Goal: Check status: Check status

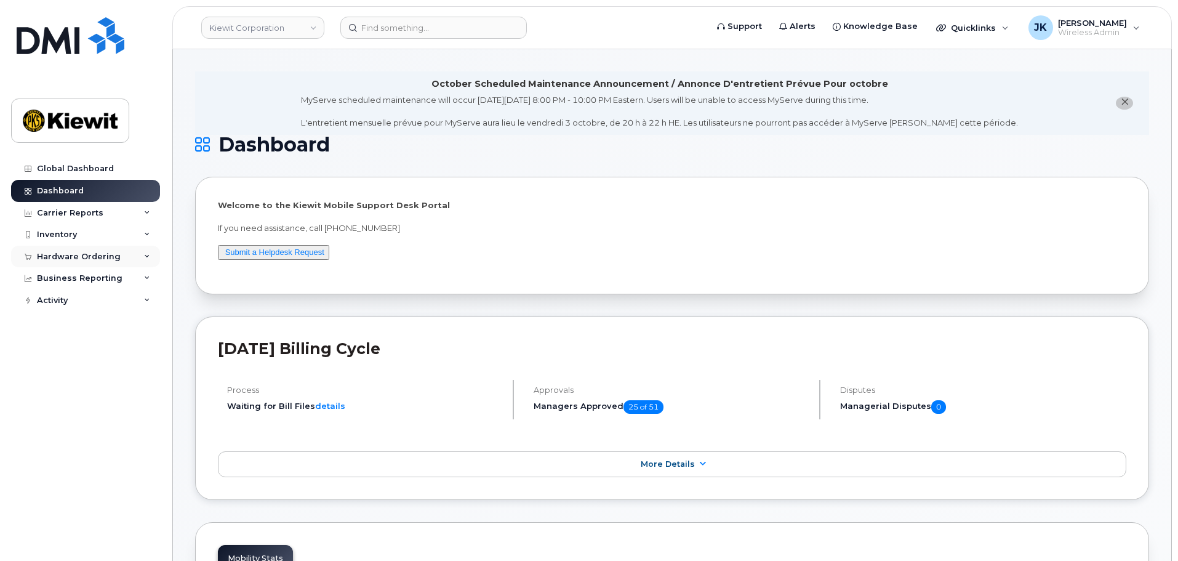
click at [82, 254] on div "Hardware Ordering" at bounding box center [79, 257] width 84 height 10
click at [78, 303] on link "Orders" at bounding box center [96, 302] width 127 height 23
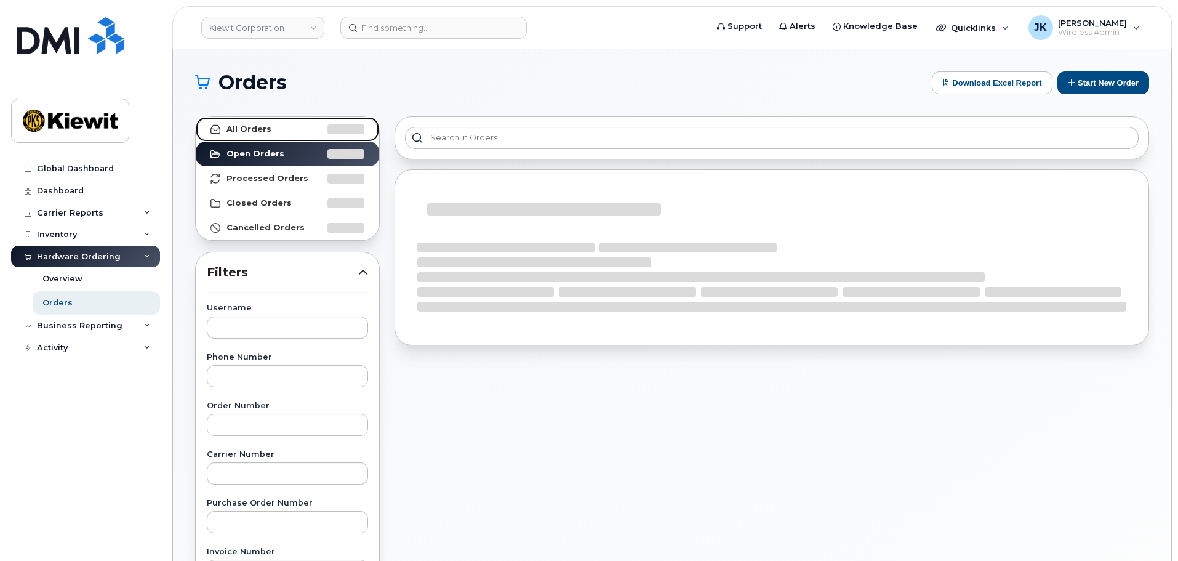
click at [265, 127] on strong "All Orders" at bounding box center [249, 129] width 45 height 10
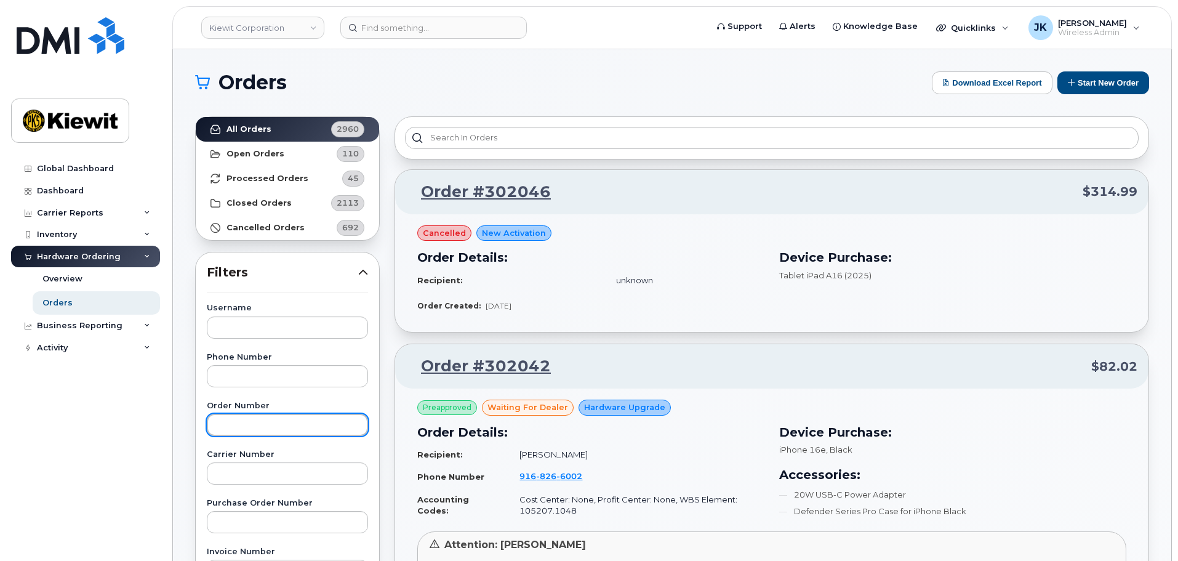
click at [276, 421] on input "text" at bounding box center [287, 425] width 161 height 22
paste input "302037"
type input "302037"
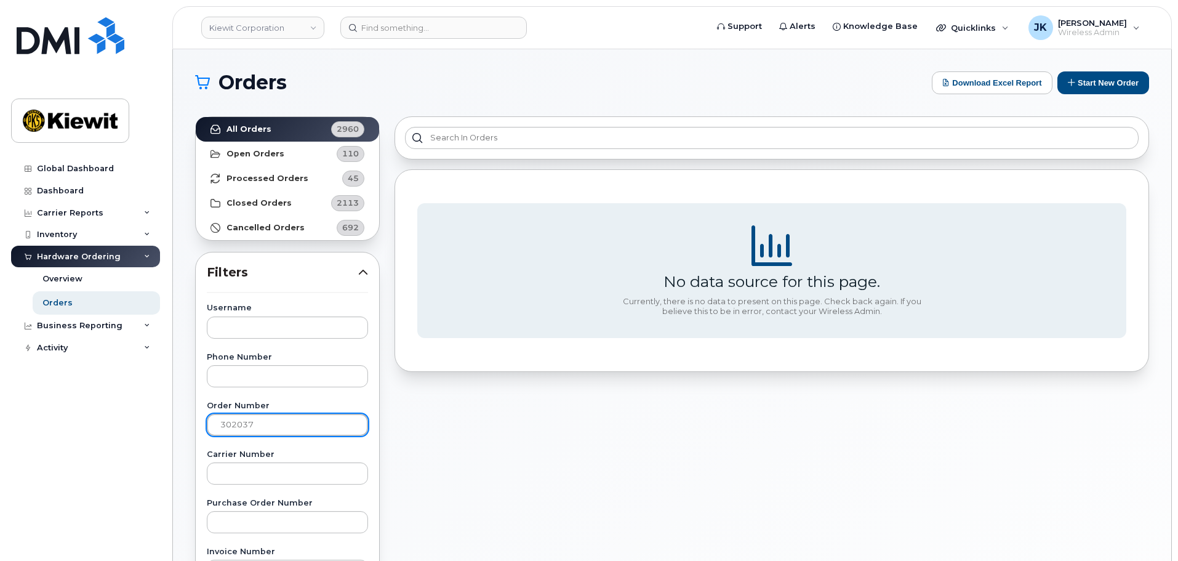
drag, startPoint x: 301, startPoint y: 422, endPoint x: 181, endPoint y: 413, distance: 120.3
click at [181, 413] on div "Orders Download Excel Report Start New Order All Orders 2960 Open Orders 110 Pr…" at bounding box center [672, 518] width 998 height 939
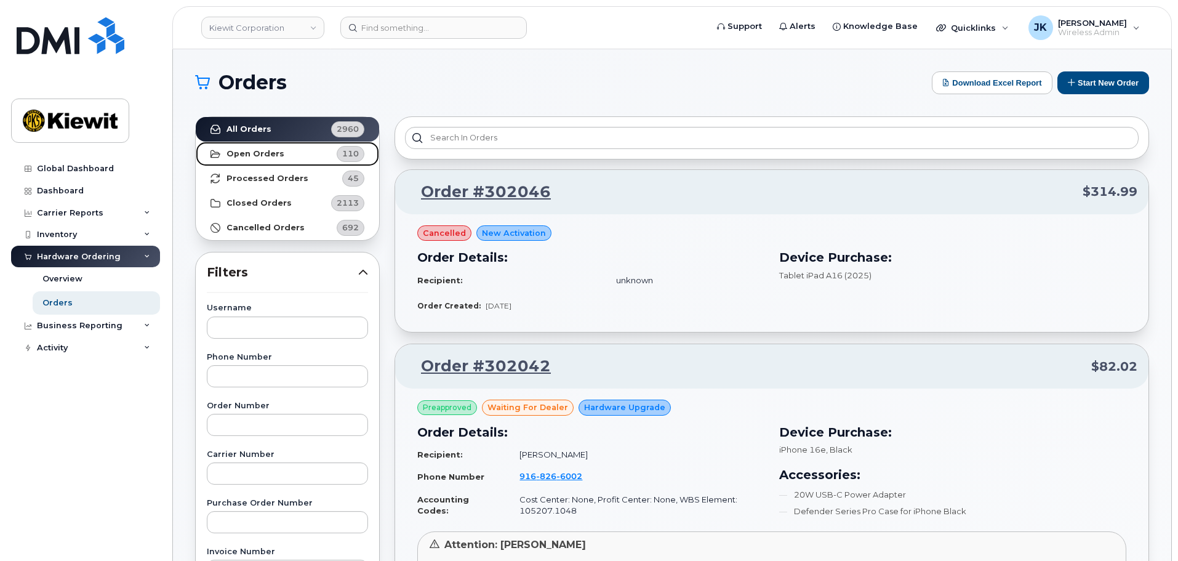
click at [287, 151] on link "Open Orders 110" at bounding box center [287, 154] width 183 height 25
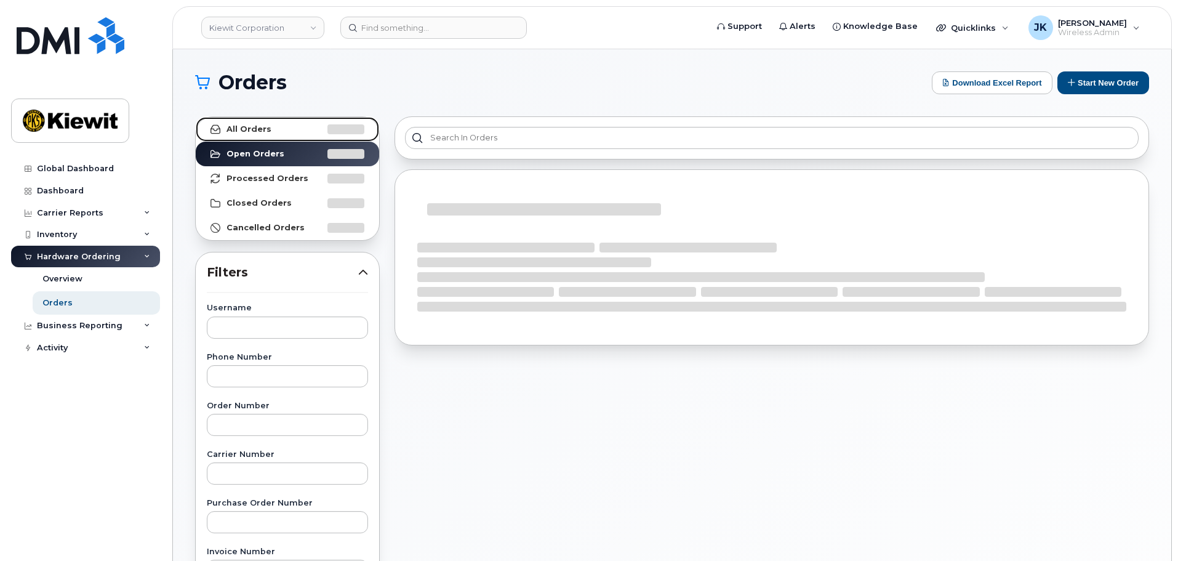
click at [287, 127] on link "All Orders" at bounding box center [287, 129] width 183 height 25
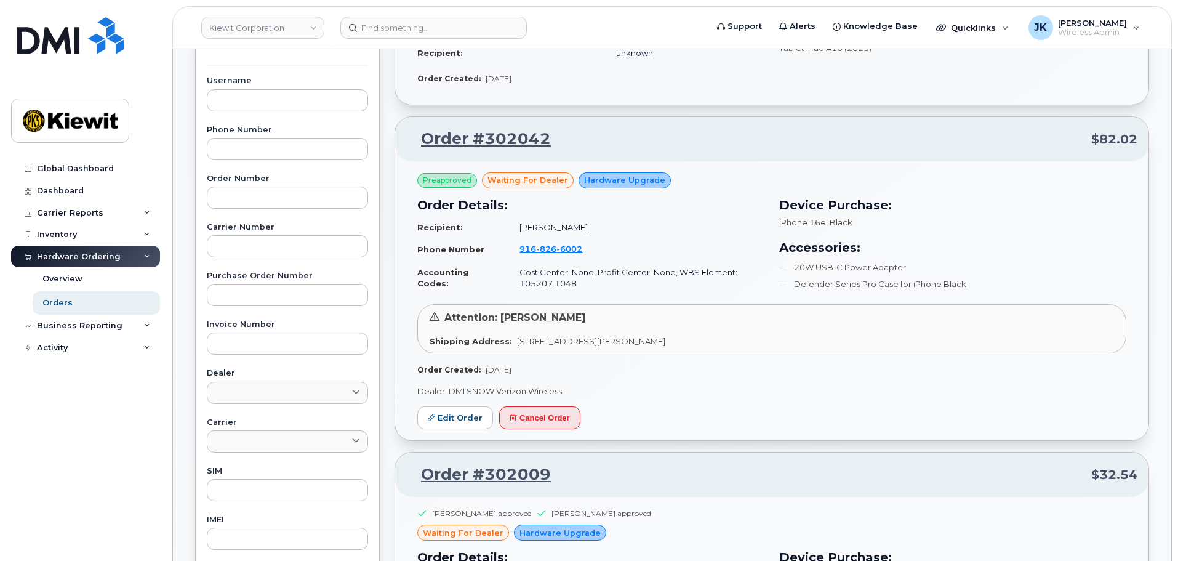
scroll to position [246, 0]
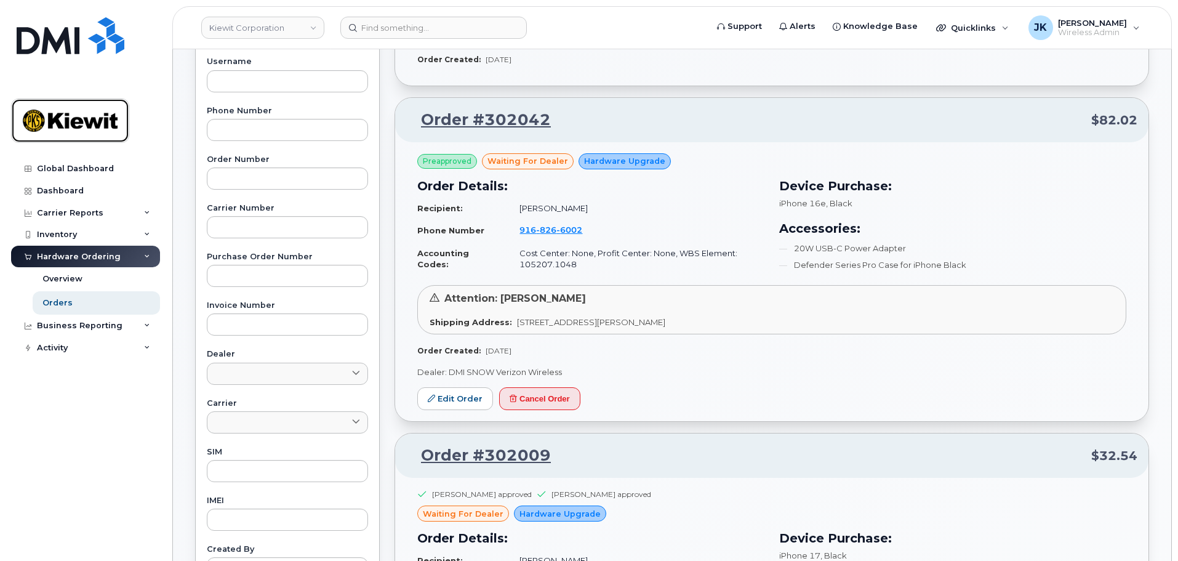
click at [63, 129] on img at bounding box center [70, 121] width 95 height 36
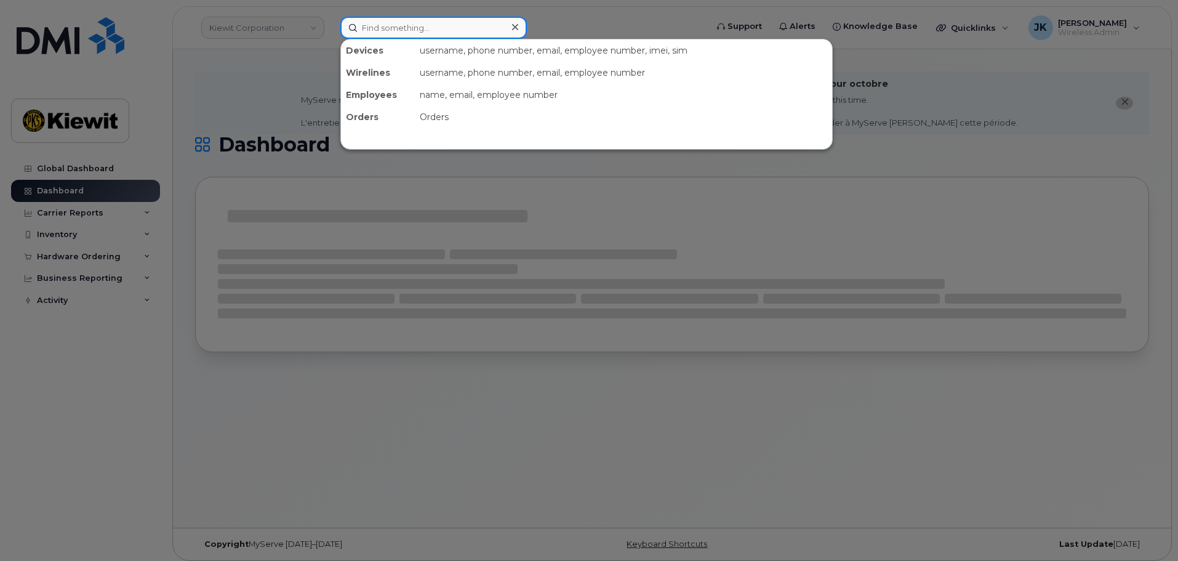
click at [389, 27] on input at bounding box center [433, 28] width 187 height 22
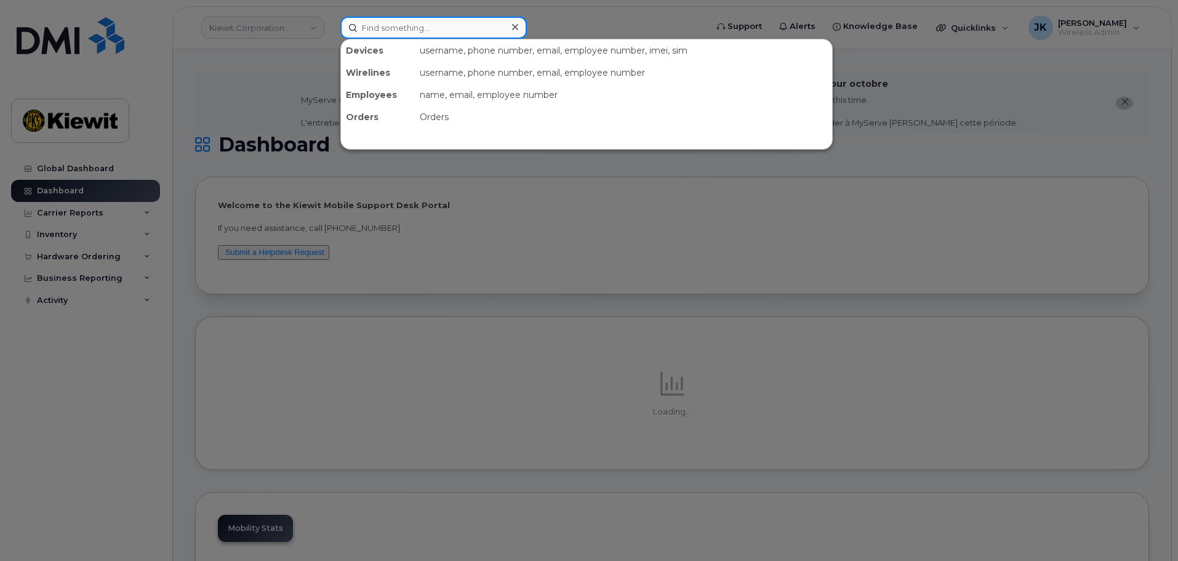
paste input "[PERSON_NAME]"
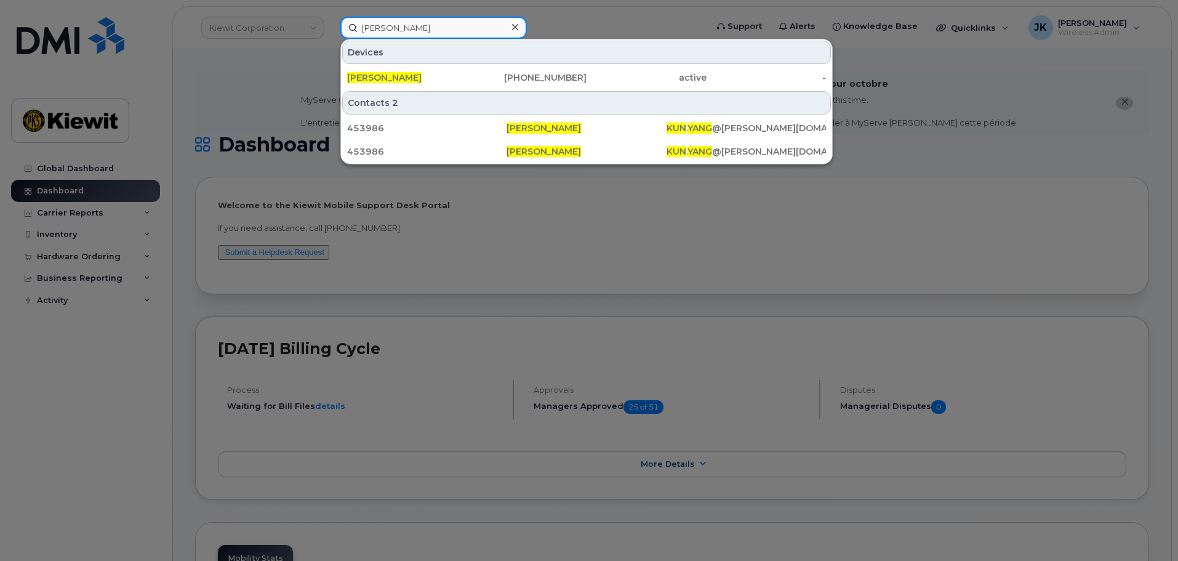
type input "[PERSON_NAME]"
click at [382, 72] on div "[PERSON_NAME]" at bounding box center [407, 77] width 120 height 12
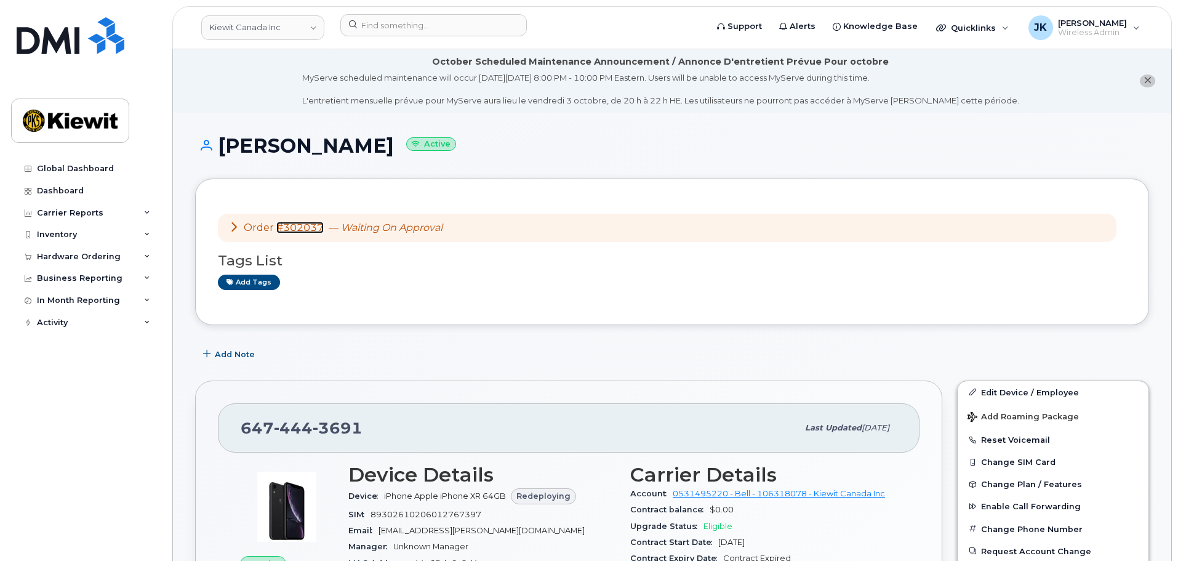
click at [302, 224] on link "#302037" at bounding box center [299, 228] width 47 height 12
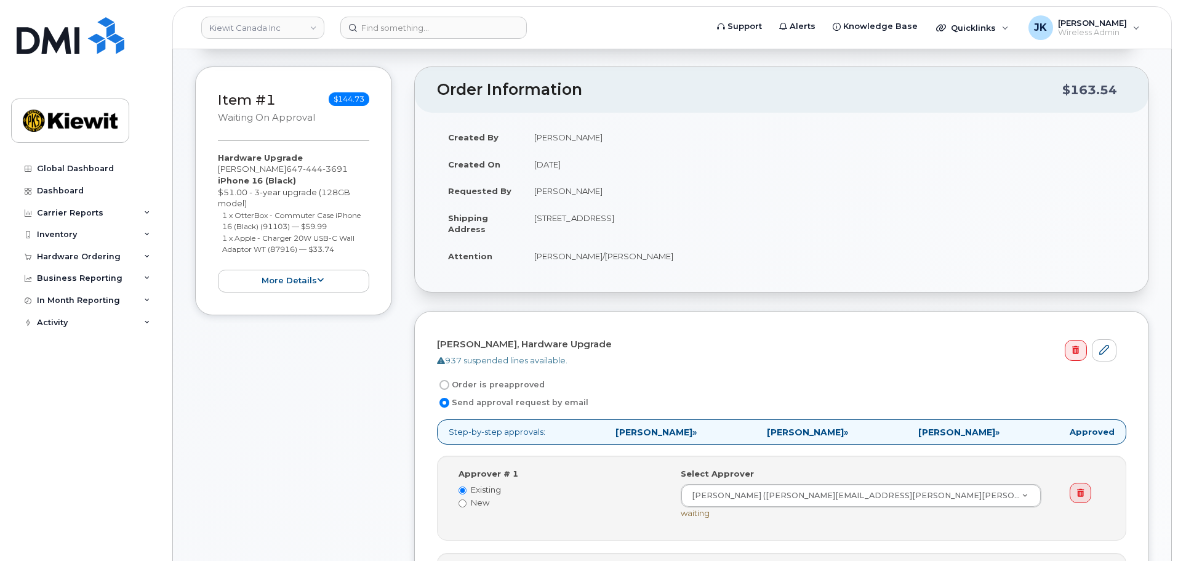
scroll to position [185, 0]
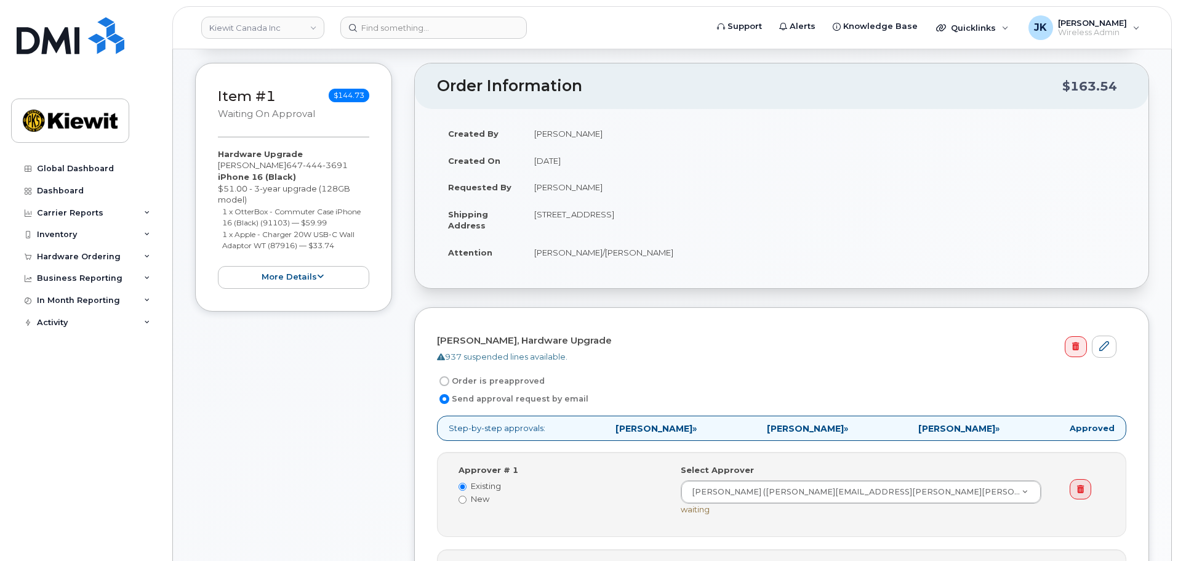
click at [443, 380] on input "Order is preapproved" at bounding box center [444, 381] width 10 height 10
radio input "true"
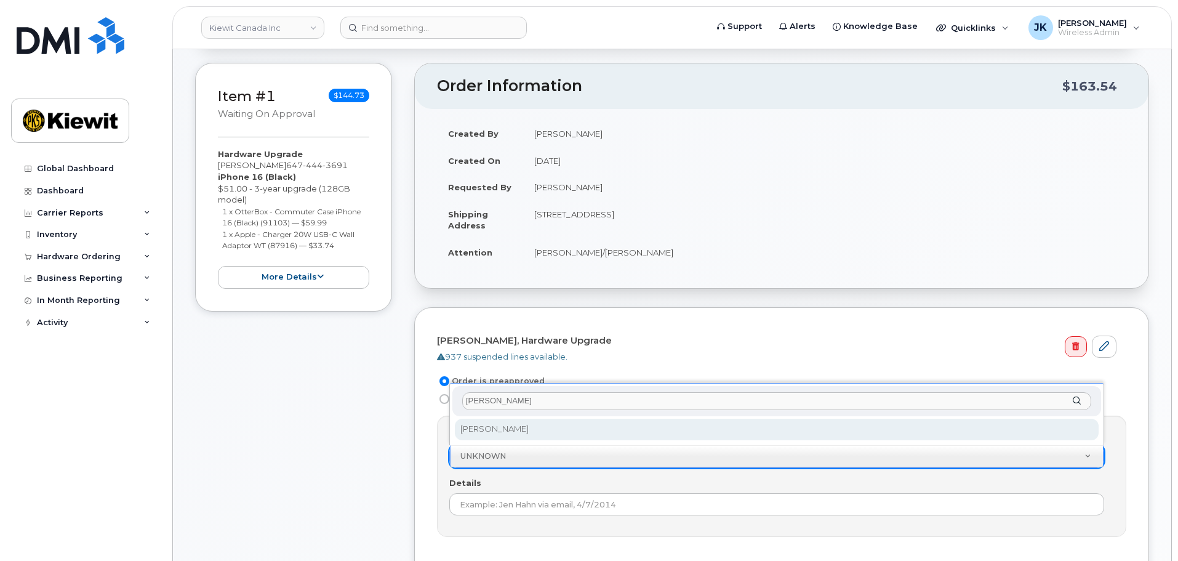
type input "Jennifer Krussel"
type input "Jennifer KRu"
select select "1034592"
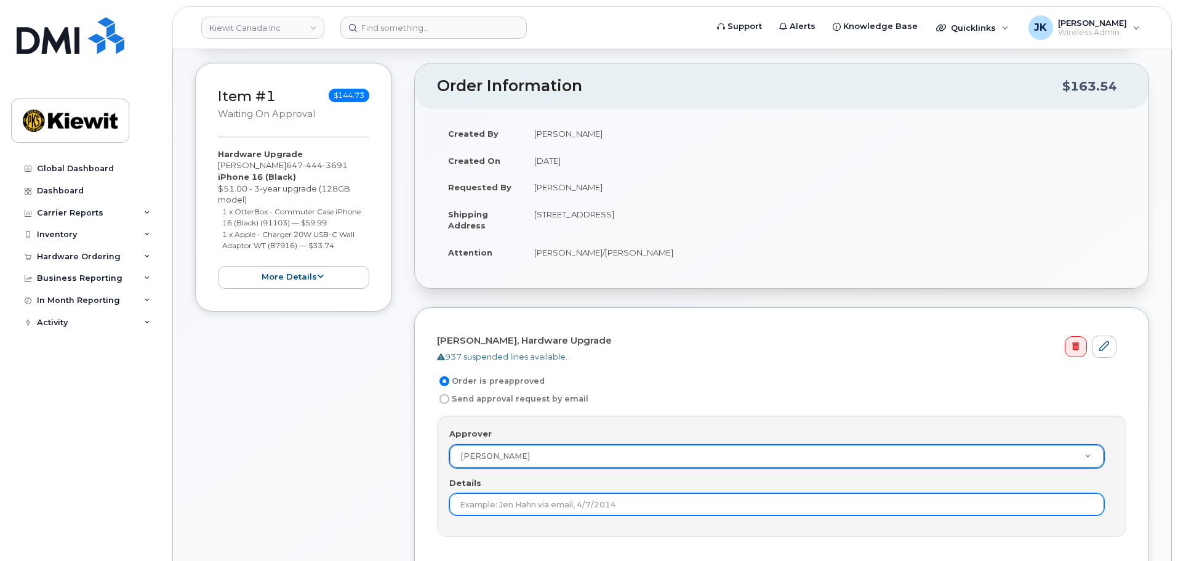
click at [545, 502] on input "Details" at bounding box center [776, 504] width 655 height 22
type input "Only 1 approval is needed."
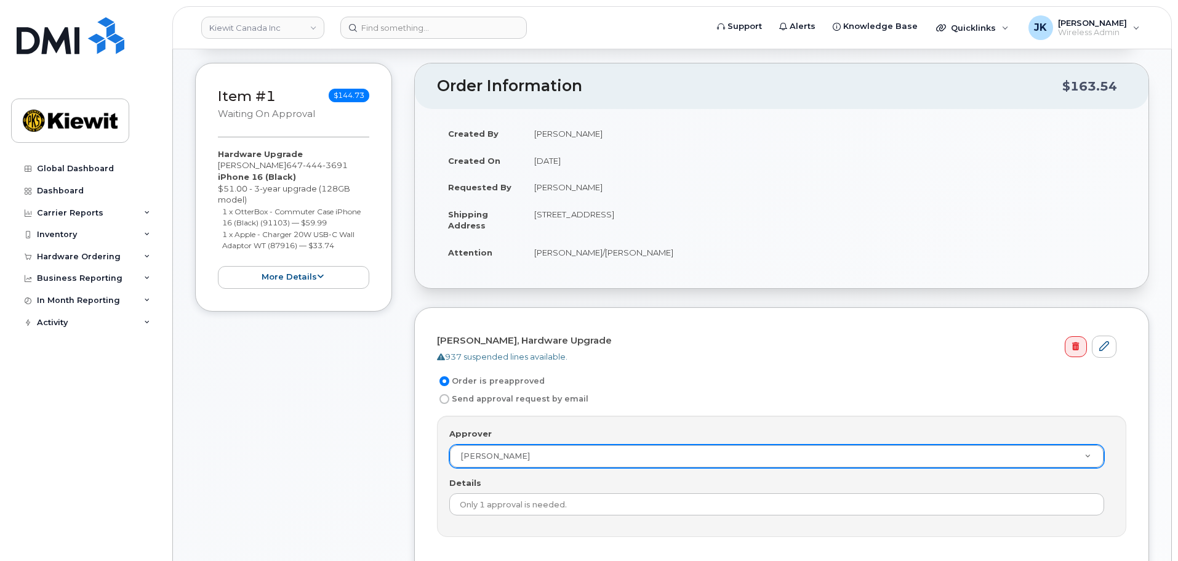
click at [394, 478] on div "Item #1 Waiting On Approval $144.73 Hardware Upgrade Kun Yang 647 444 3691 iPho…" at bounding box center [672, 343] width 954 height 561
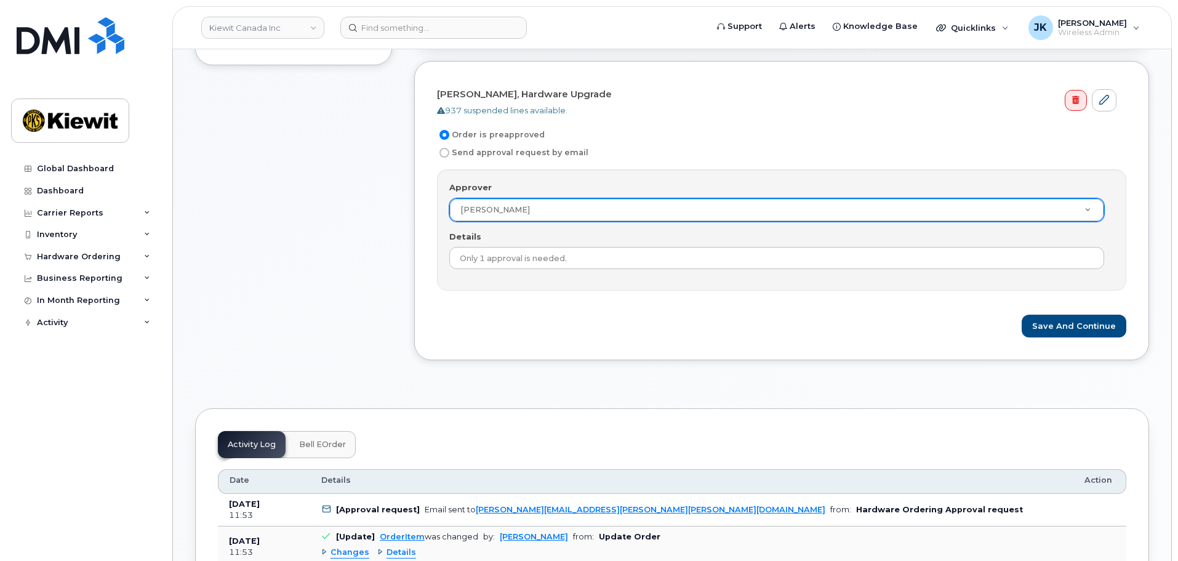
scroll to position [369, 0]
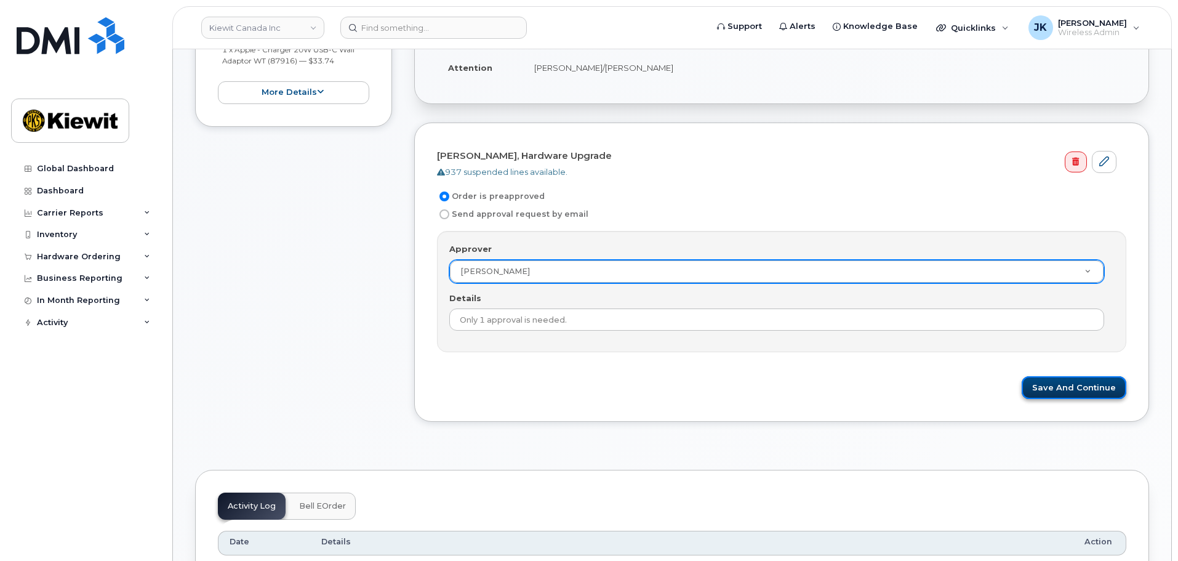
click at [1053, 386] on button "Save and Continue" at bounding box center [1074, 387] width 105 height 23
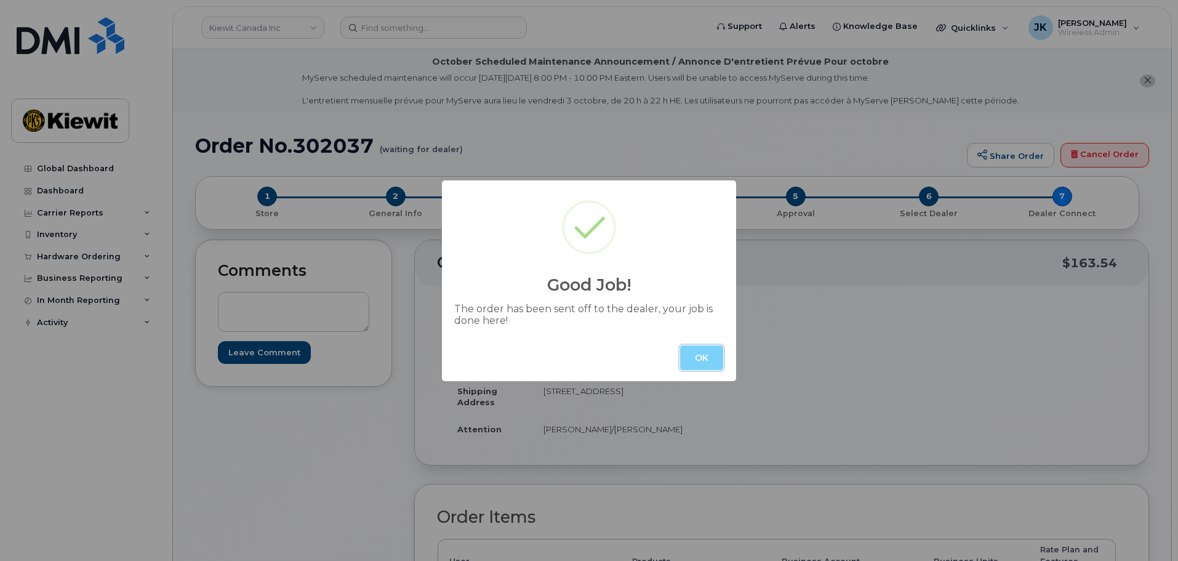
drag, startPoint x: 701, startPoint y: 356, endPoint x: 645, endPoint y: 322, distance: 65.4
click at [701, 356] on button "OK" at bounding box center [701, 357] width 43 height 25
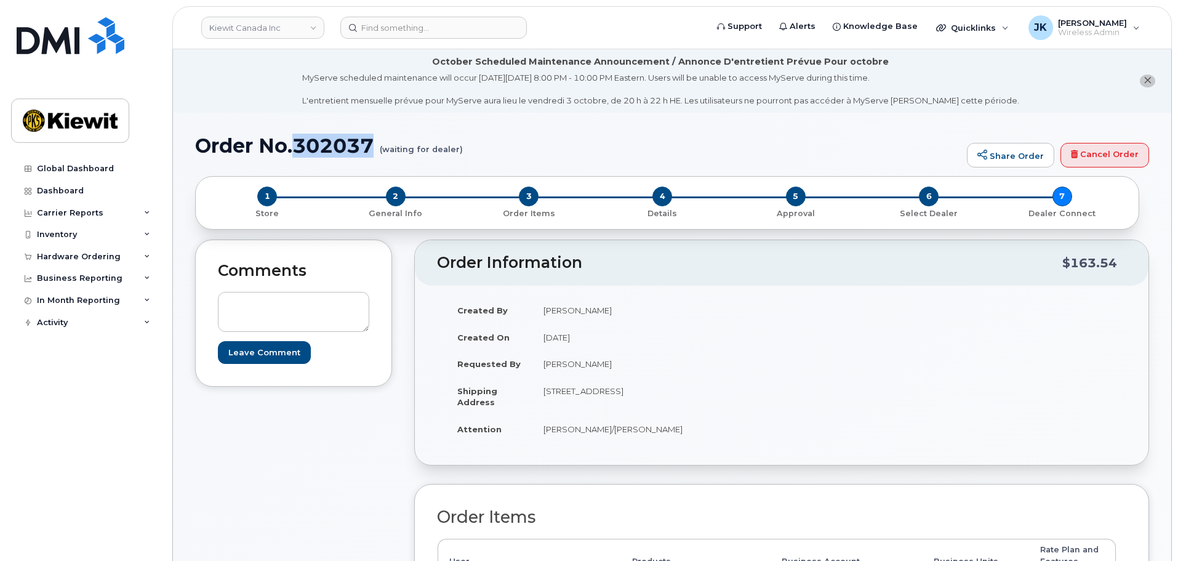
drag, startPoint x: 300, startPoint y: 146, endPoint x: 375, endPoint y: 140, distance: 74.7
click at [375, 140] on h1 "Order No.302037 (waiting for dealer)" at bounding box center [578, 146] width 766 height 22
copy h1 "302037"
click at [87, 263] on div "Hardware Ordering" at bounding box center [85, 257] width 149 height 22
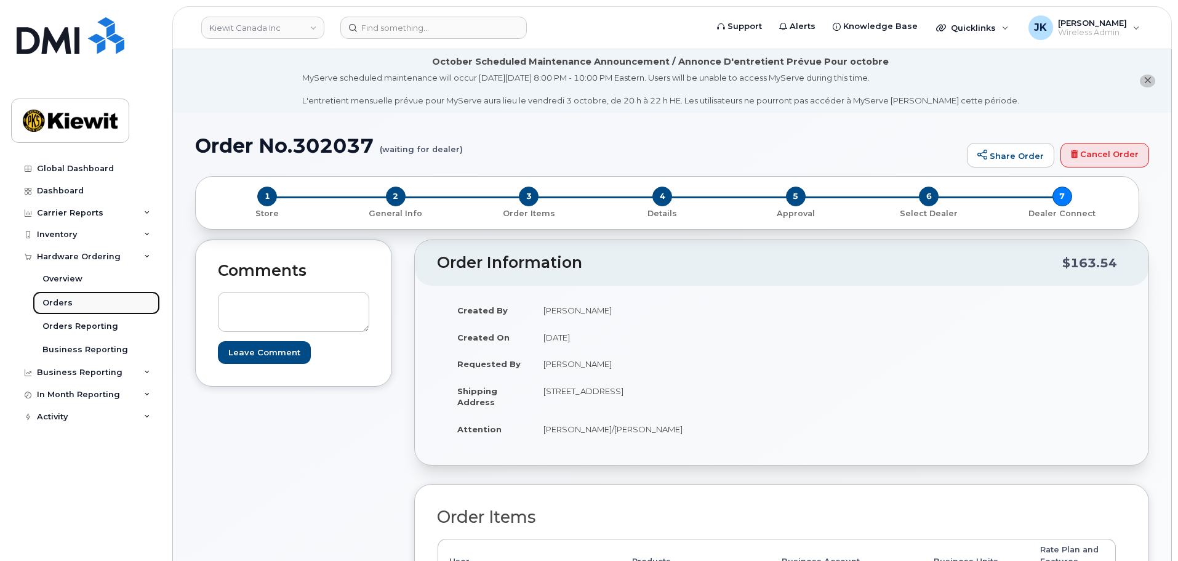
click at [76, 303] on link "Orders" at bounding box center [96, 302] width 127 height 23
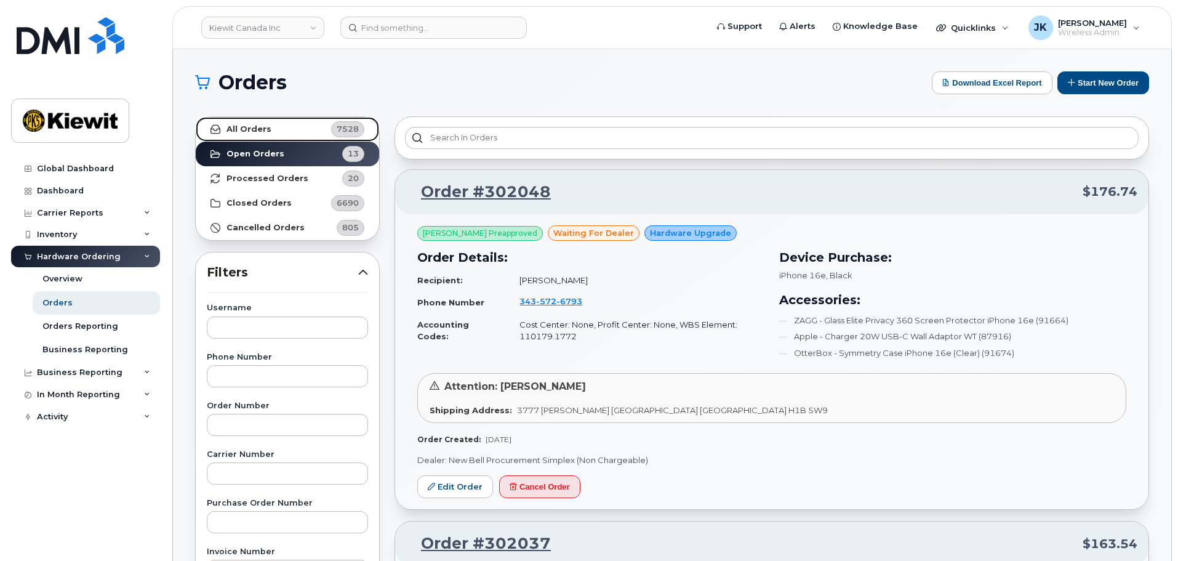
click at [232, 124] on strong "All Orders" at bounding box center [249, 129] width 45 height 10
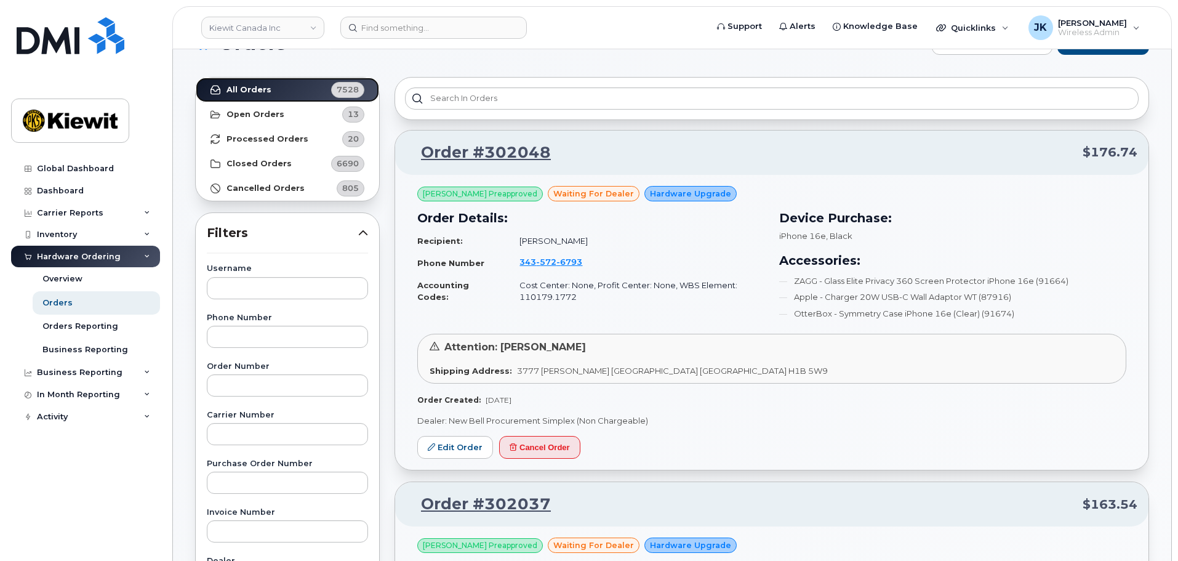
scroll to position [62, 0]
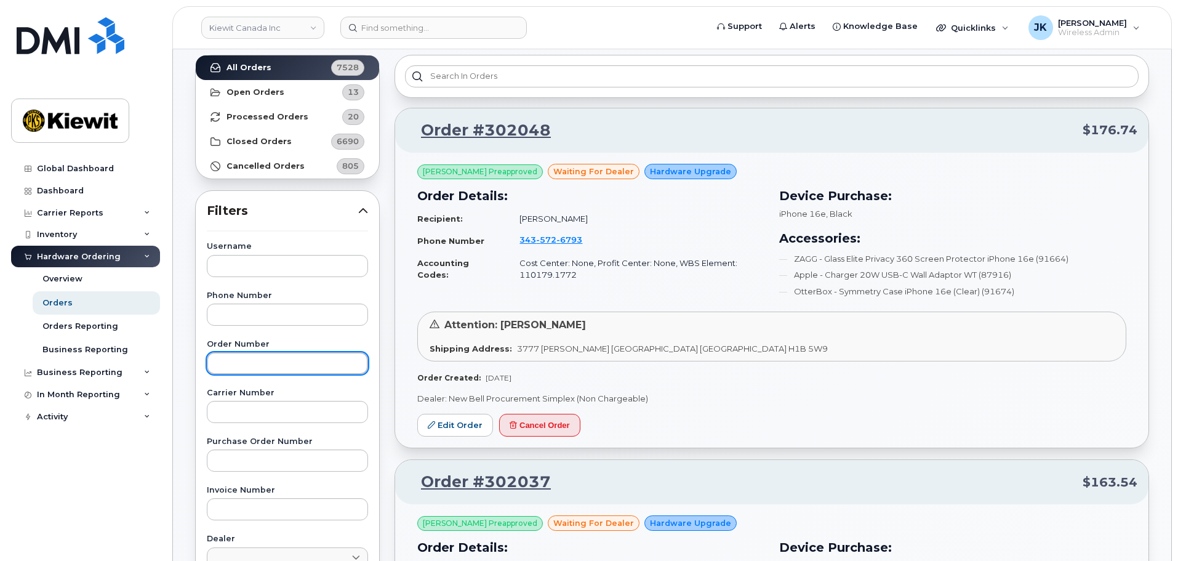
click at [302, 363] on input "text" at bounding box center [287, 363] width 161 height 22
type input "302037"
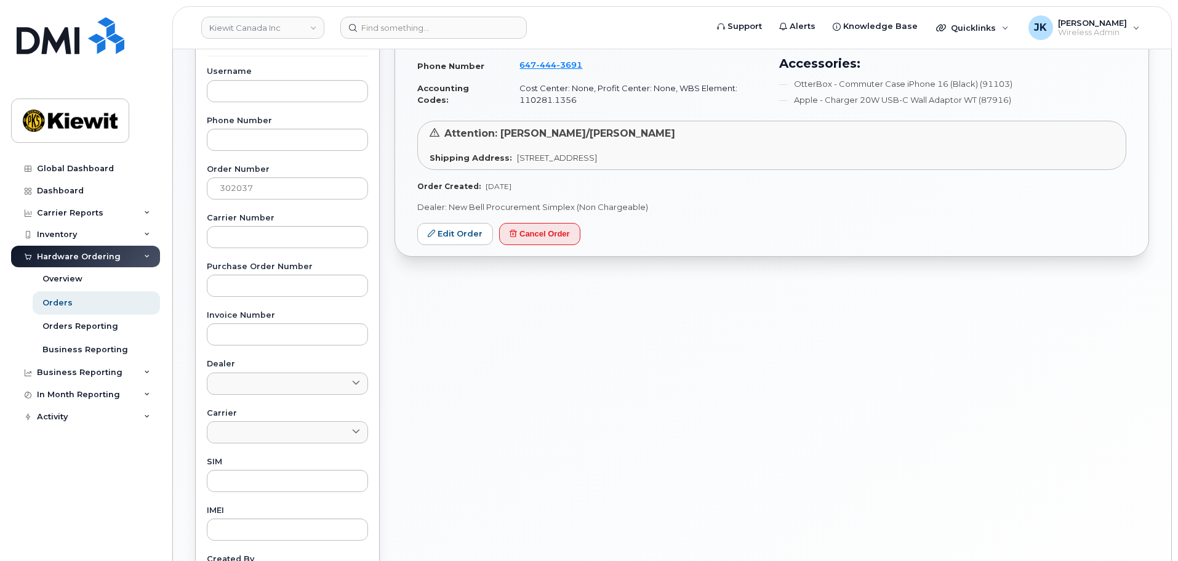
scroll to position [36, 0]
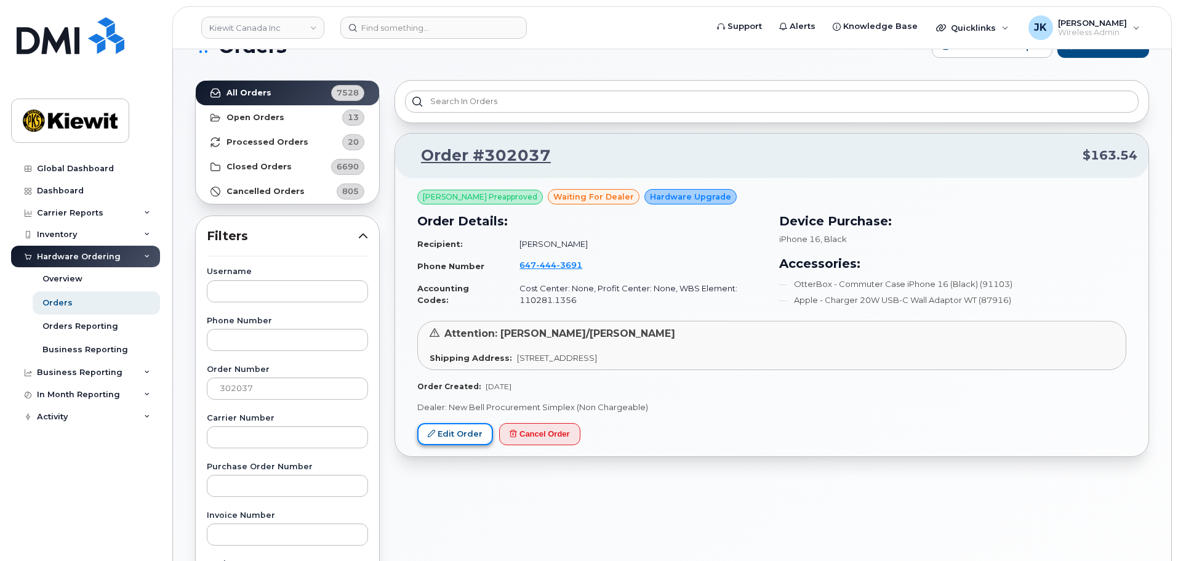
drag, startPoint x: 454, startPoint y: 438, endPoint x: 484, endPoint y: 441, distance: 30.4
click at [454, 438] on link "Edit Order" at bounding box center [455, 434] width 76 height 23
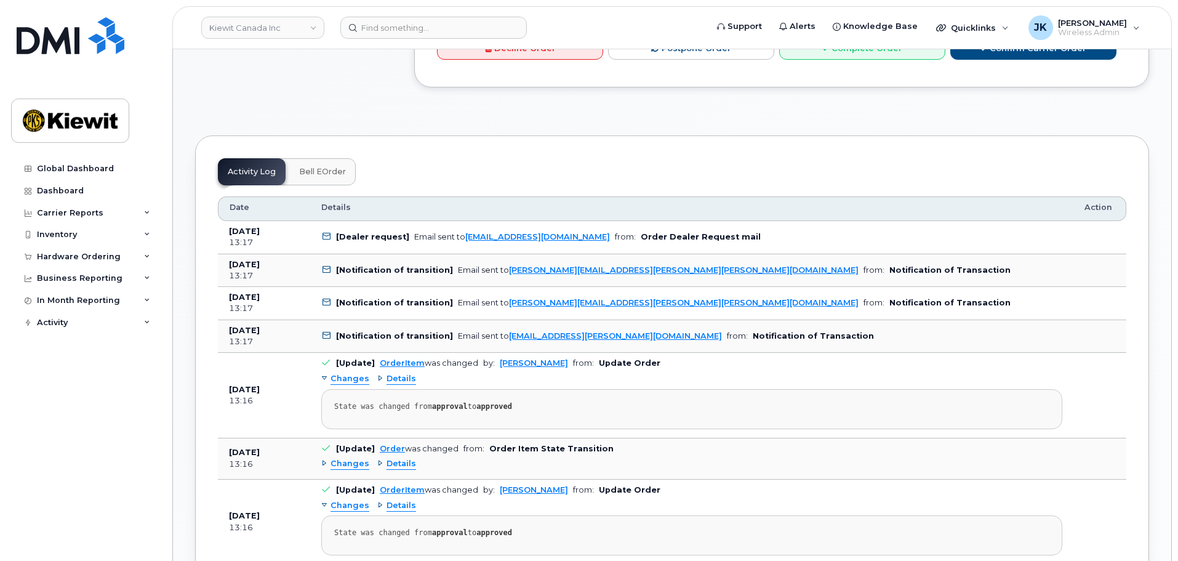
scroll to position [569, 0]
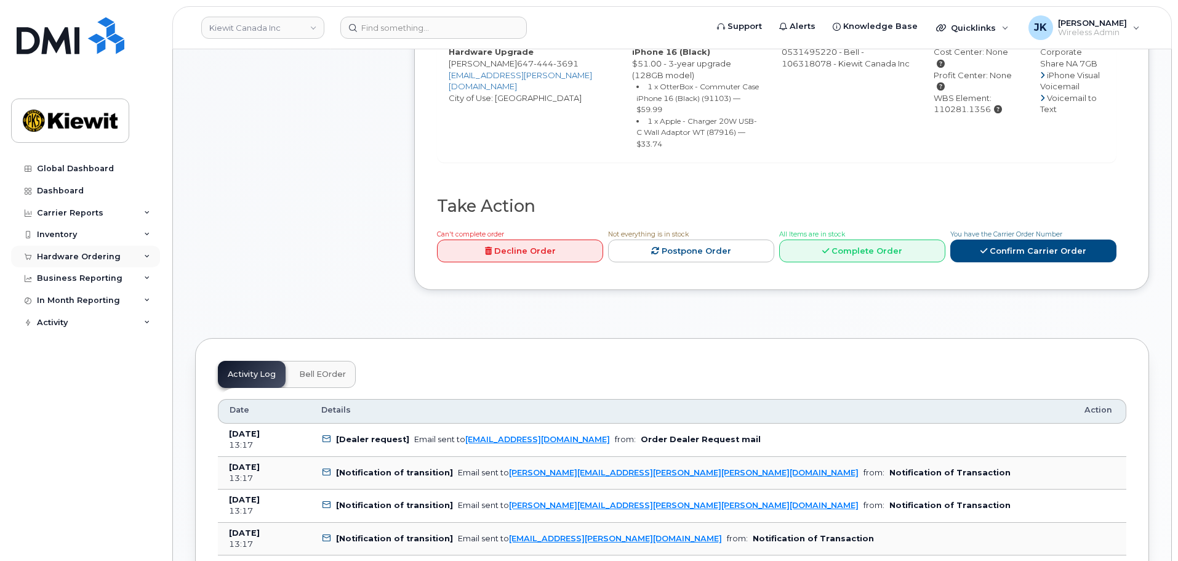
click at [103, 255] on div "Hardware Ordering" at bounding box center [79, 257] width 84 height 10
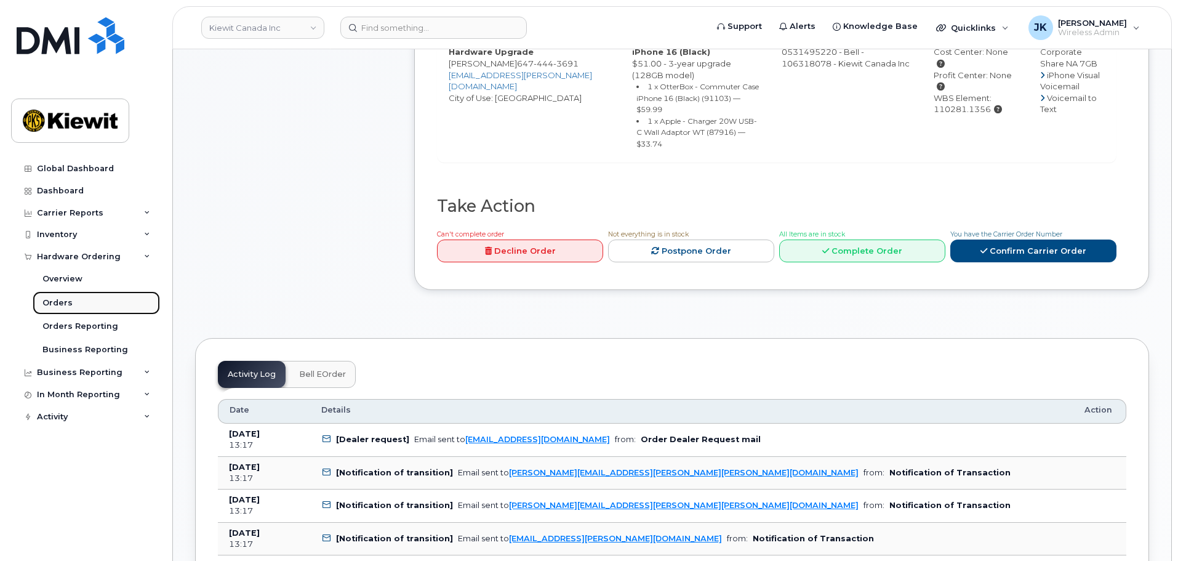
click at [82, 302] on link "Orders" at bounding box center [96, 302] width 127 height 23
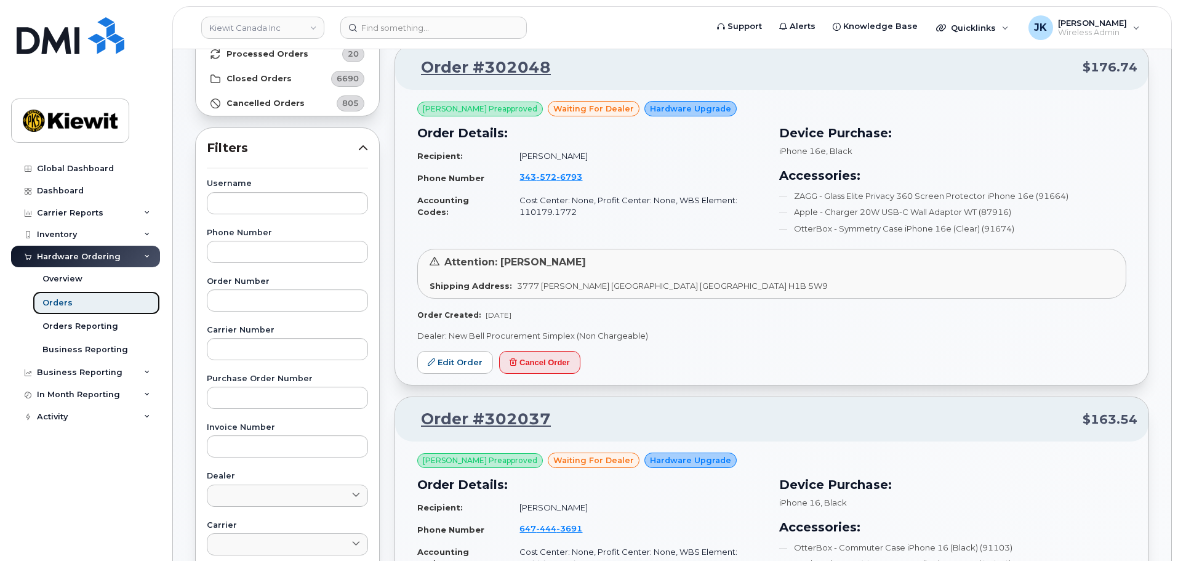
scroll to position [123, 0]
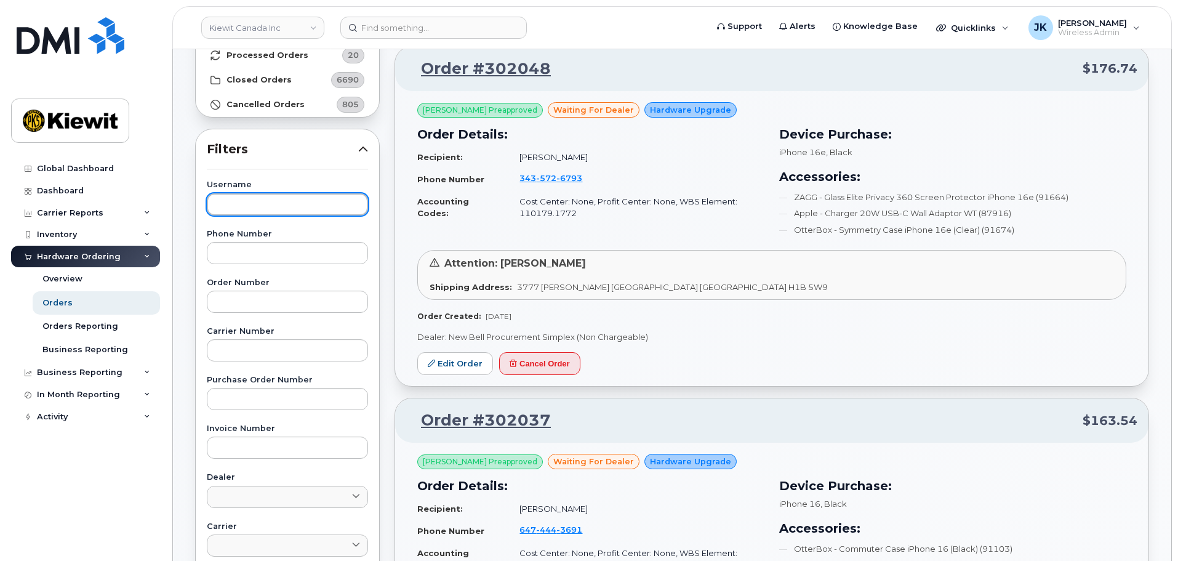
click at [261, 199] on input "text" at bounding box center [287, 204] width 161 height 22
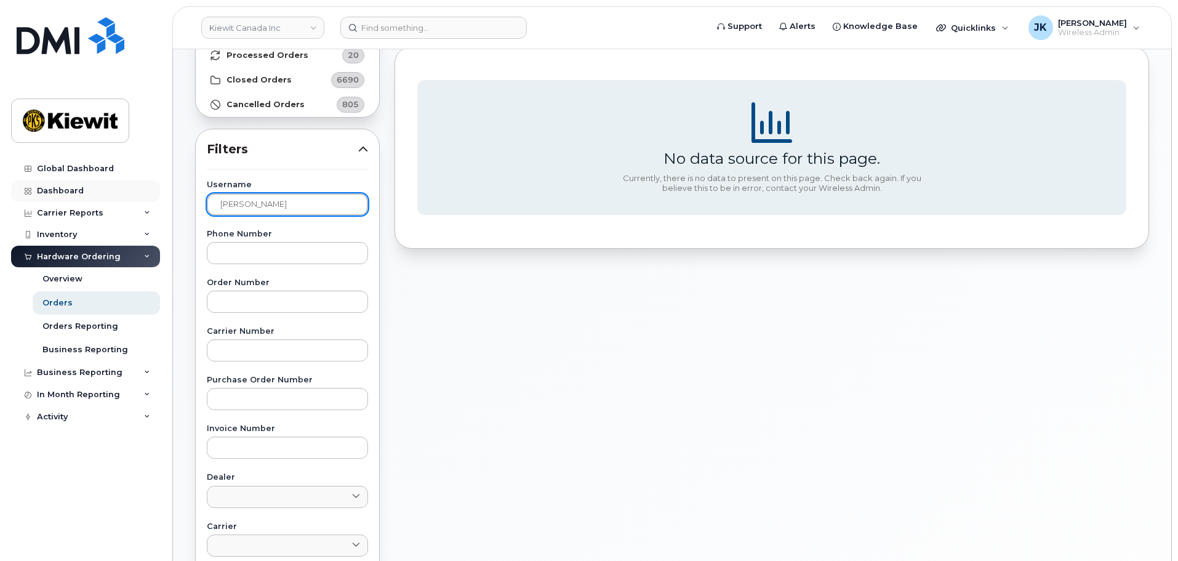
drag, startPoint x: 187, startPoint y: 198, endPoint x: 114, endPoint y: 191, distance: 73.0
click at [173, 191] on div "Kiewit Canada Inc Support Alerts Knowledge Base Quicklinks Suspend / Cancel Dev…" at bounding box center [672, 395] width 998 height 939
type input "Syeda"
drag, startPoint x: 252, startPoint y: 205, endPoint x: 174, endPoint y: 206, distance: 77.6
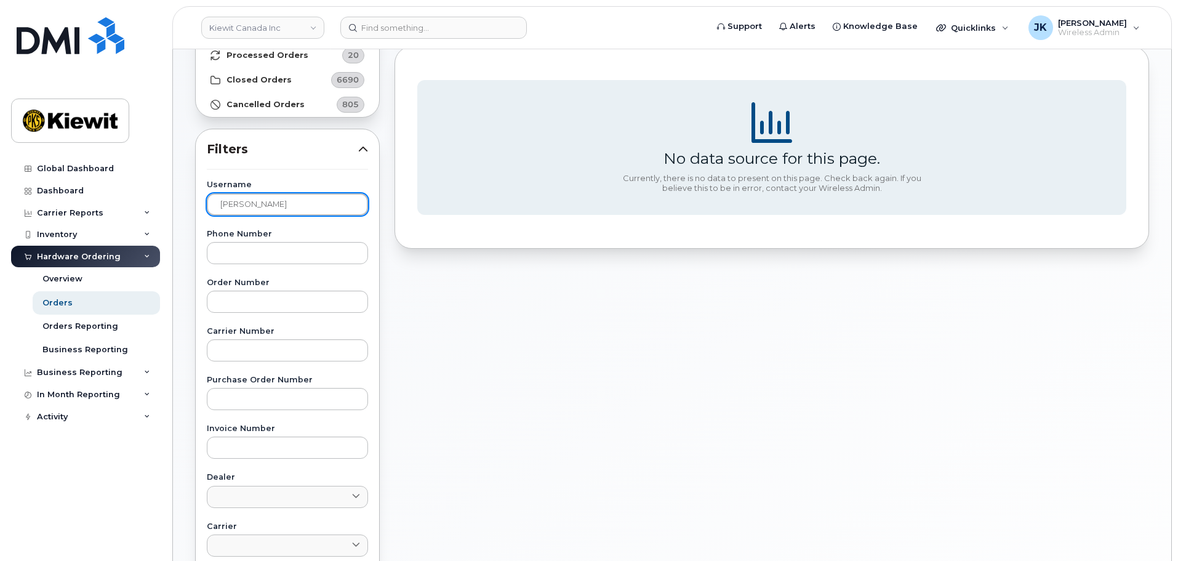
click at [174, 206] on div "Orders Download Excel Report Start New Order All Orders 7528 Open Orders 13 Pro…" at bounding box center [672, 395] width 998 height 939
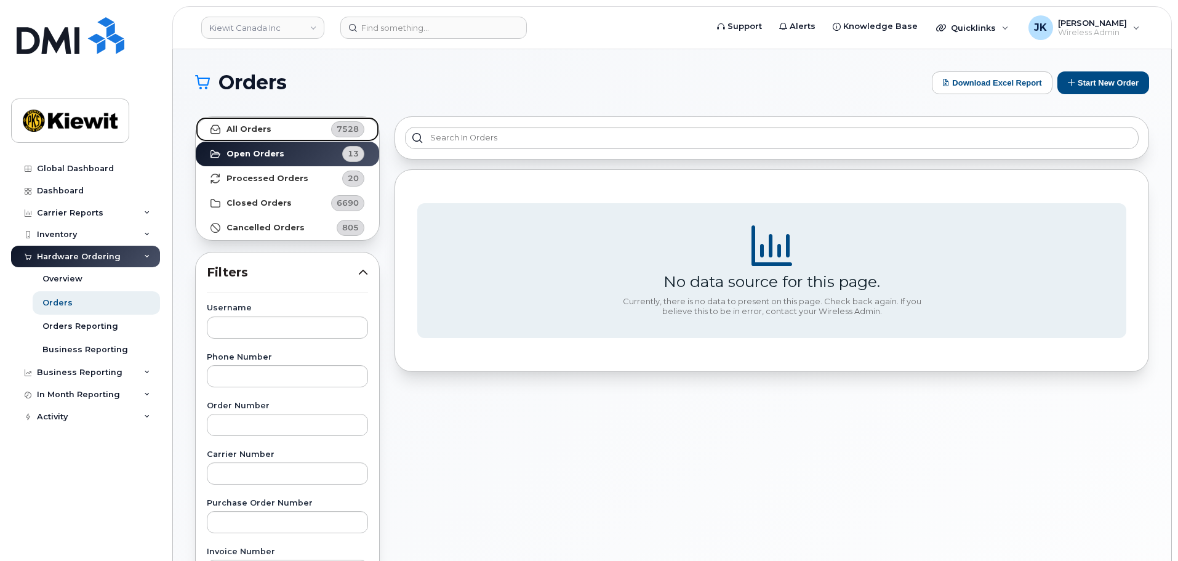
click at [293, 127] on link "All Orders 7528" at bounding box center [287, 129] width 183 height 25
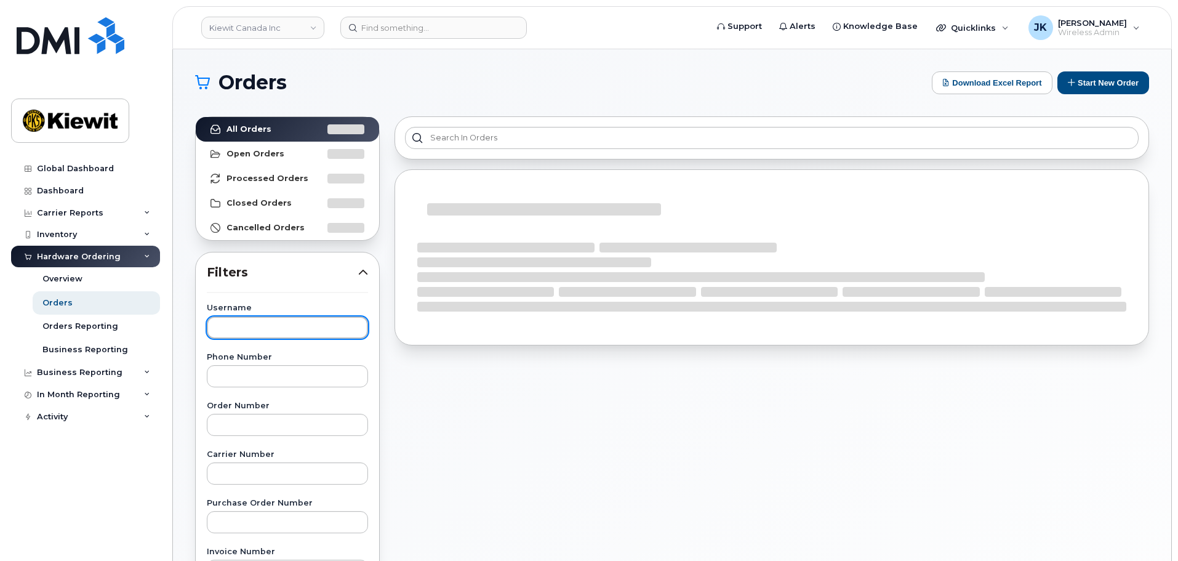
click at [291, 326] on input "text" at bounding box center [287, 327] width 161 height 22
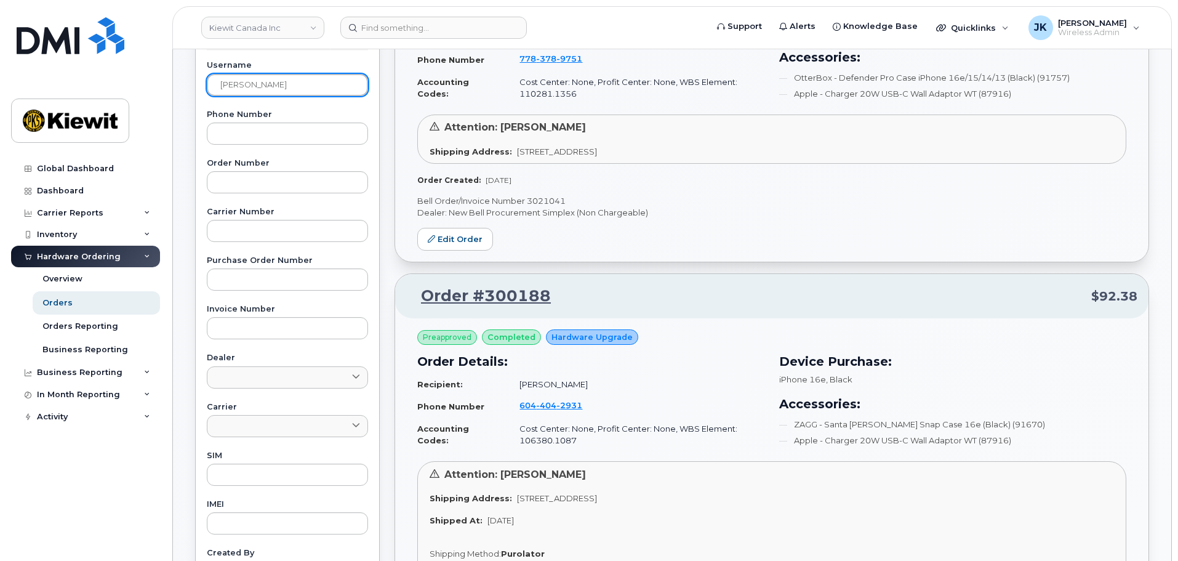
scroll to position [246, 0]
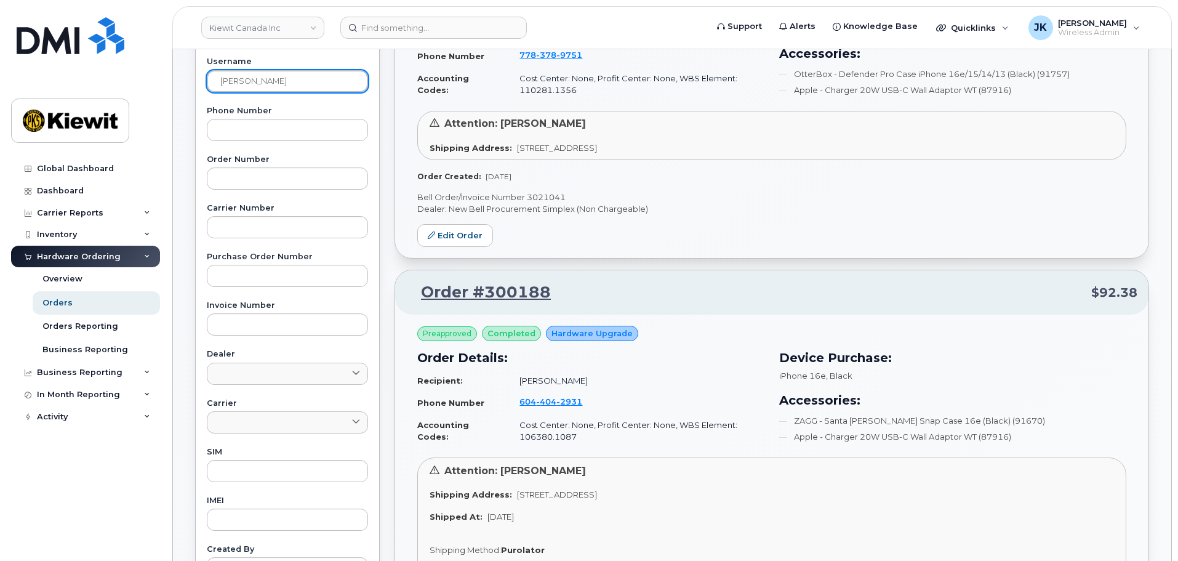
drag, startPoint x: 254, startPoint y: 81, endPoint x: 84, endPoint y: 71, distance: 170.1
type input "Syeda"
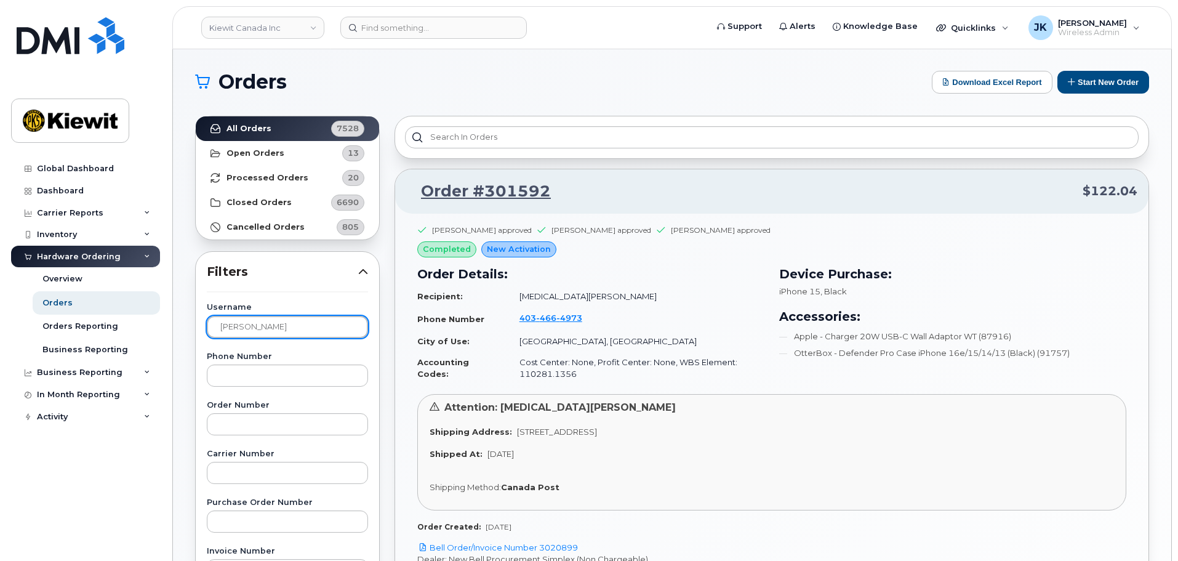
scroll to position [0, 0]
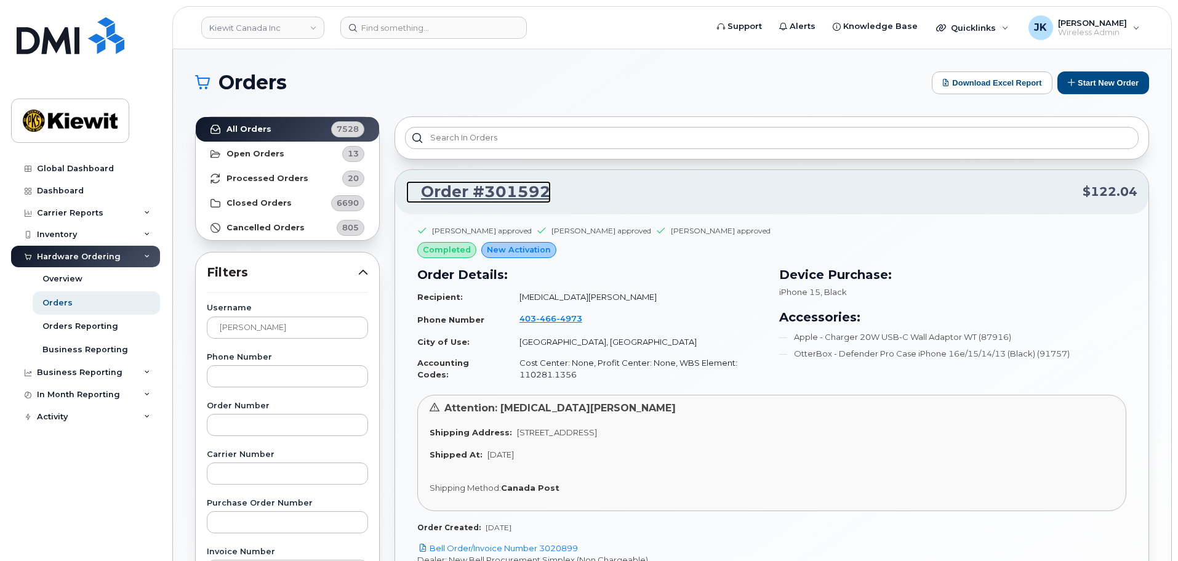
click at [529, 188] on link "Order #301592" at bounding box center [478, 192] width 145 height 22
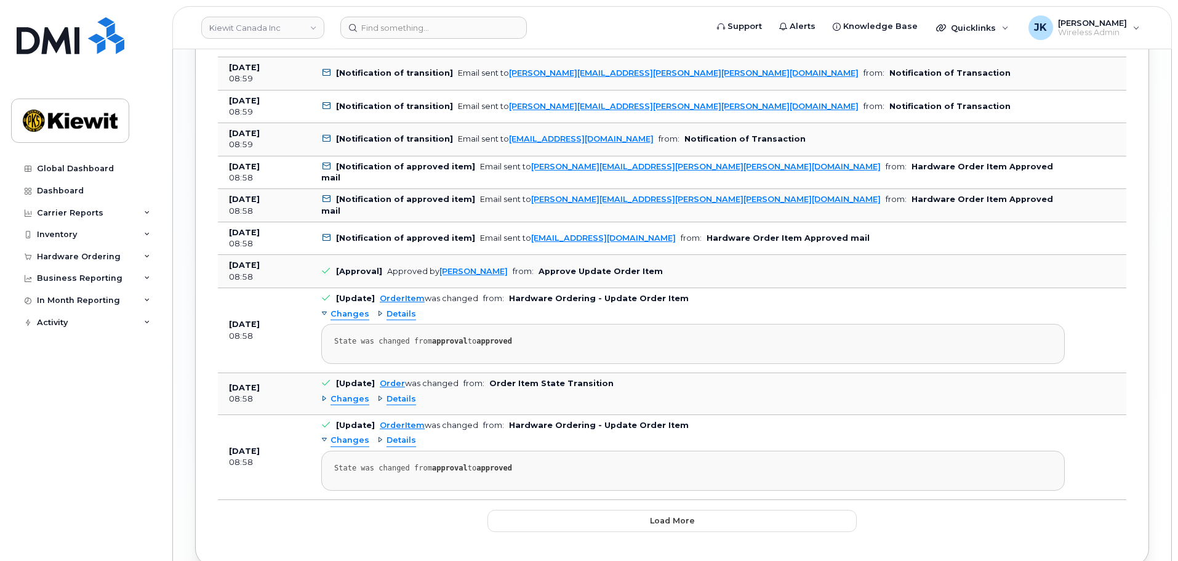
scroll to position [1771, 0]
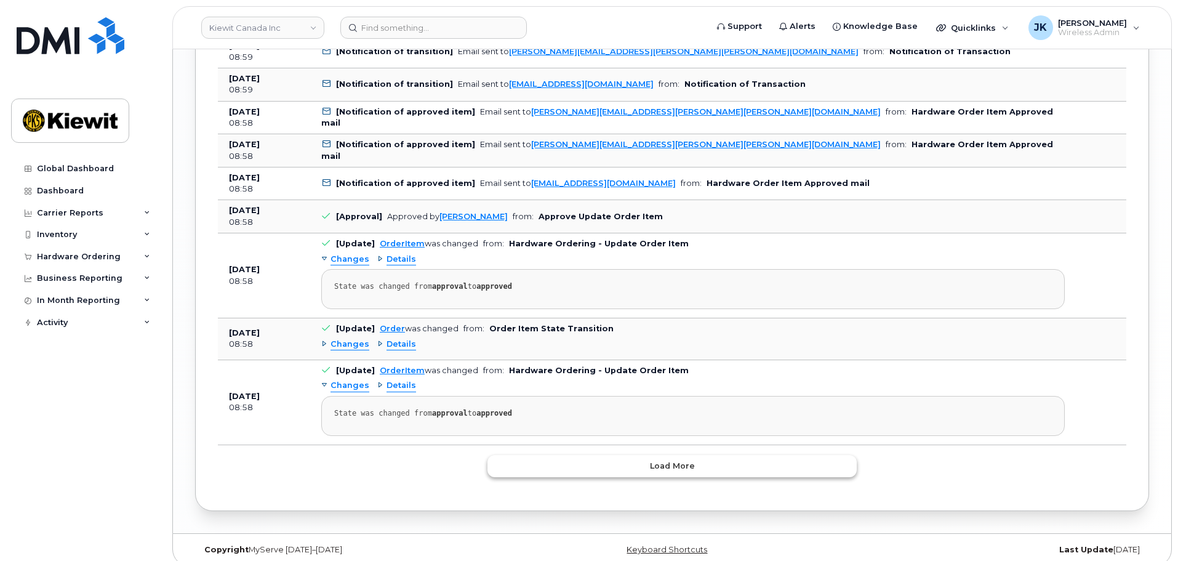
click at [722, 455] on button "Load more" at bounding box center [672, 466] width 369 height 22
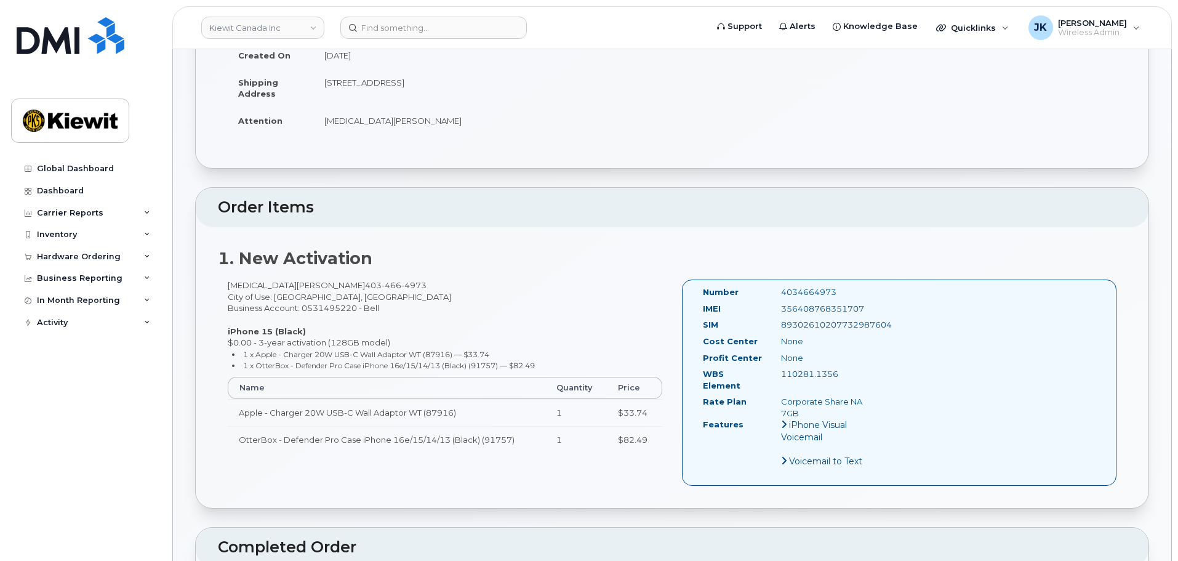
scroll to position [0, 0]
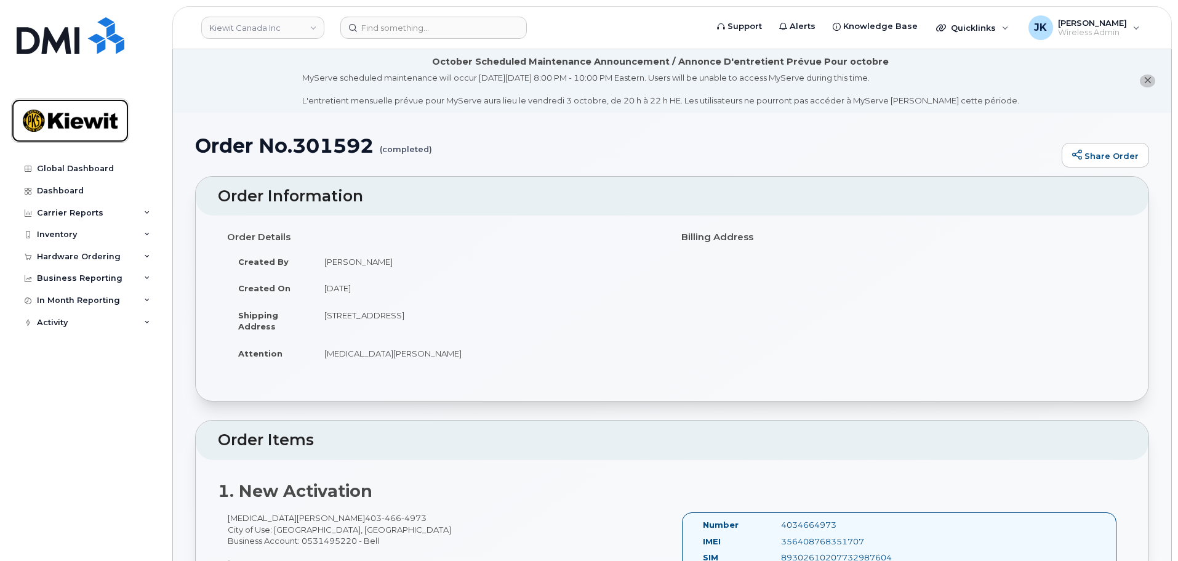
drag, startPoint x: 65, startPoint y: 121, endPoint x: 95, endPoint y: 112, distance: 32.0
click at [65, 121] on img at bounding box center [70, 121] width 95 height 36
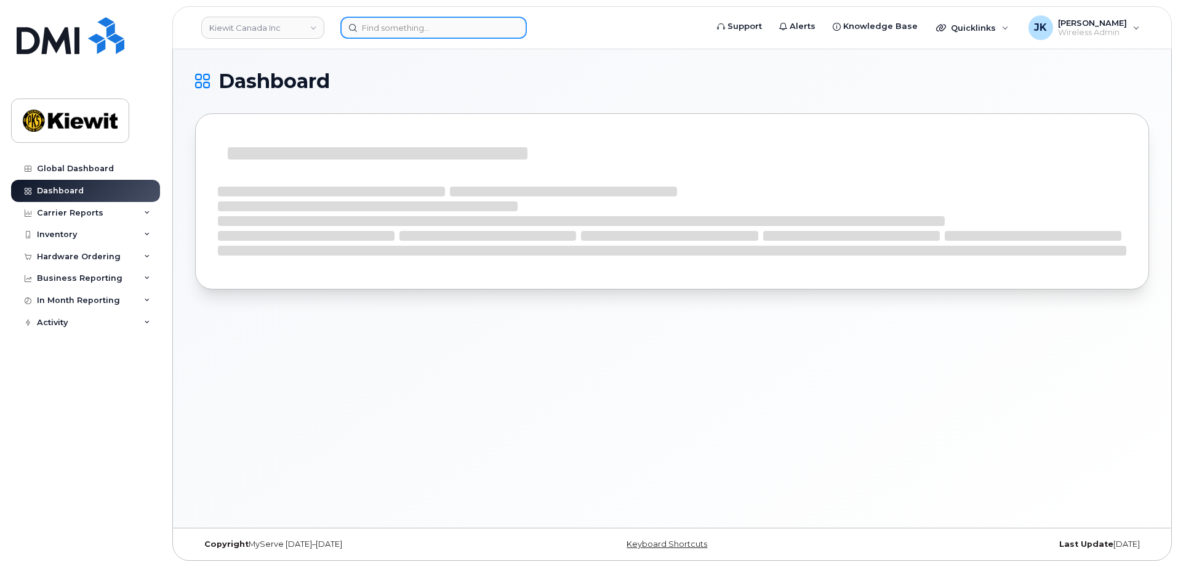
click at [426, 25] on input at bounding box center [433, 28] width 187 height 22
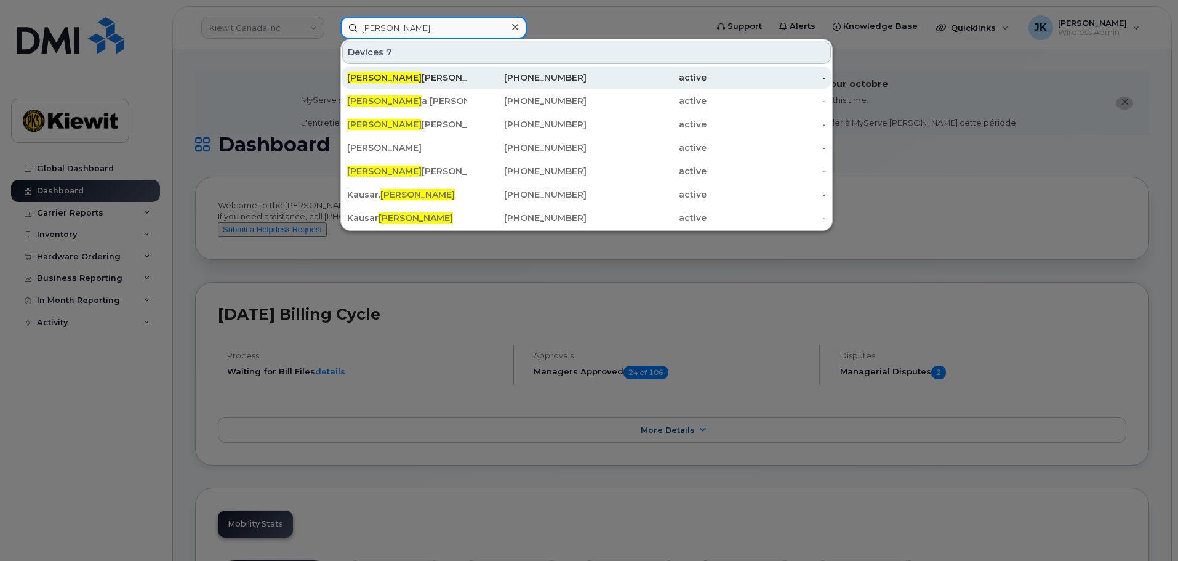
type input "[PERSON_NAME]"
click at [444, 76] on div "[PERSON_NAME]" at bounding box center [407, 77] width 120 height 12
